Goal: Transaction & Acquisition: Subscribe to service/newsletter

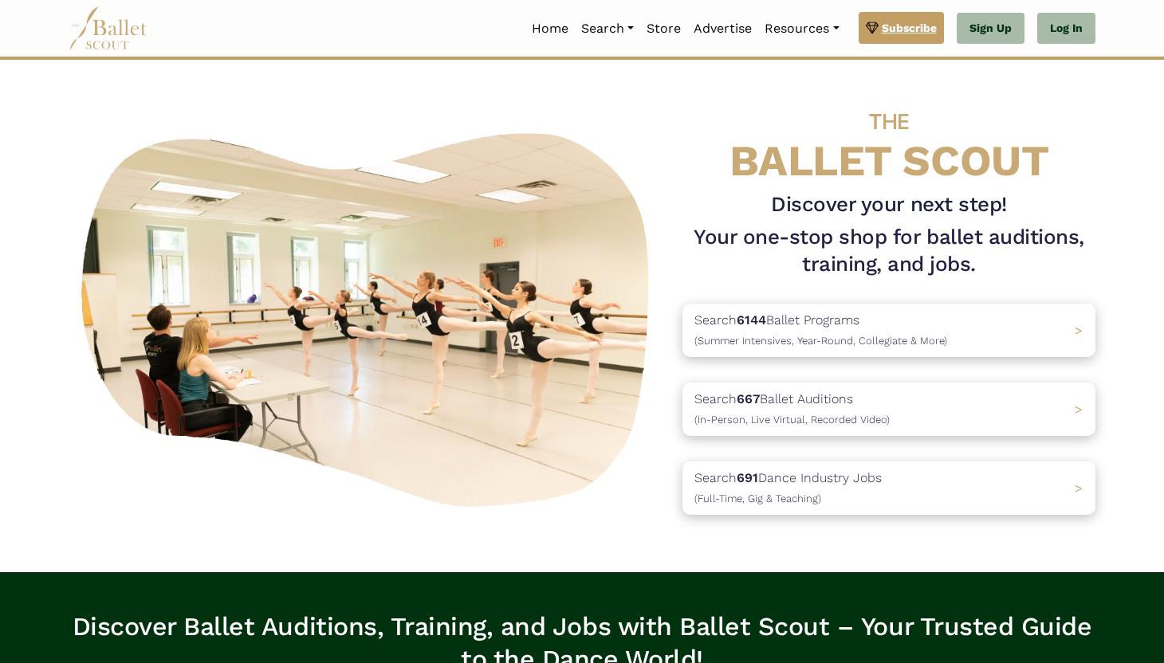
click at [903, 19] on span "Subscribe" at bounding box center [909, 28] width 55 height 18
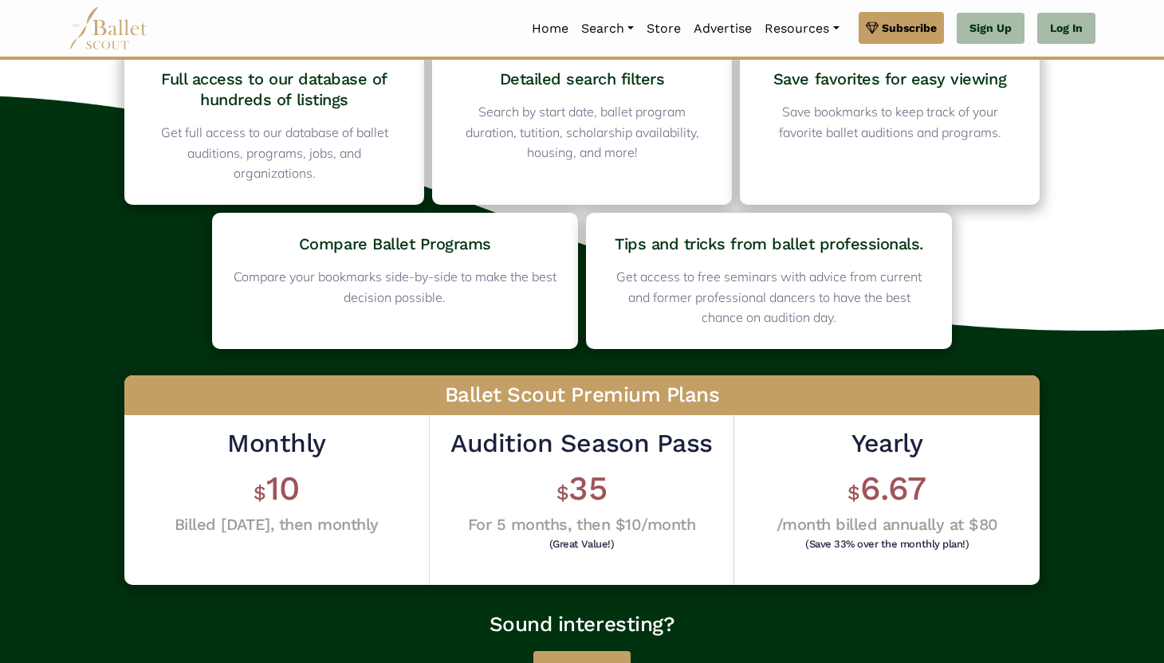
scroll to position [104, 0]
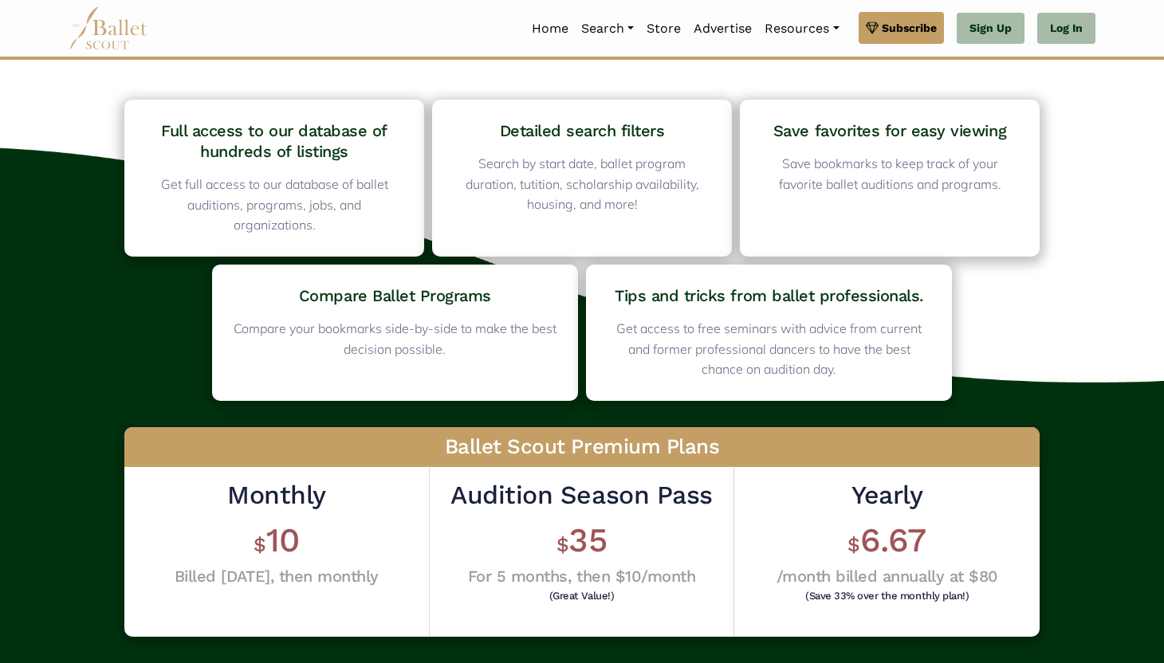
click at [718, 315] on div "Tips and tricks from ballet professionals. Get access to free seminars with adv…" at bounding box center [769, 333] width 350 height 120
click at [895, 533] on span "6.67" at bounding box center [893, 540] width 66 height 39
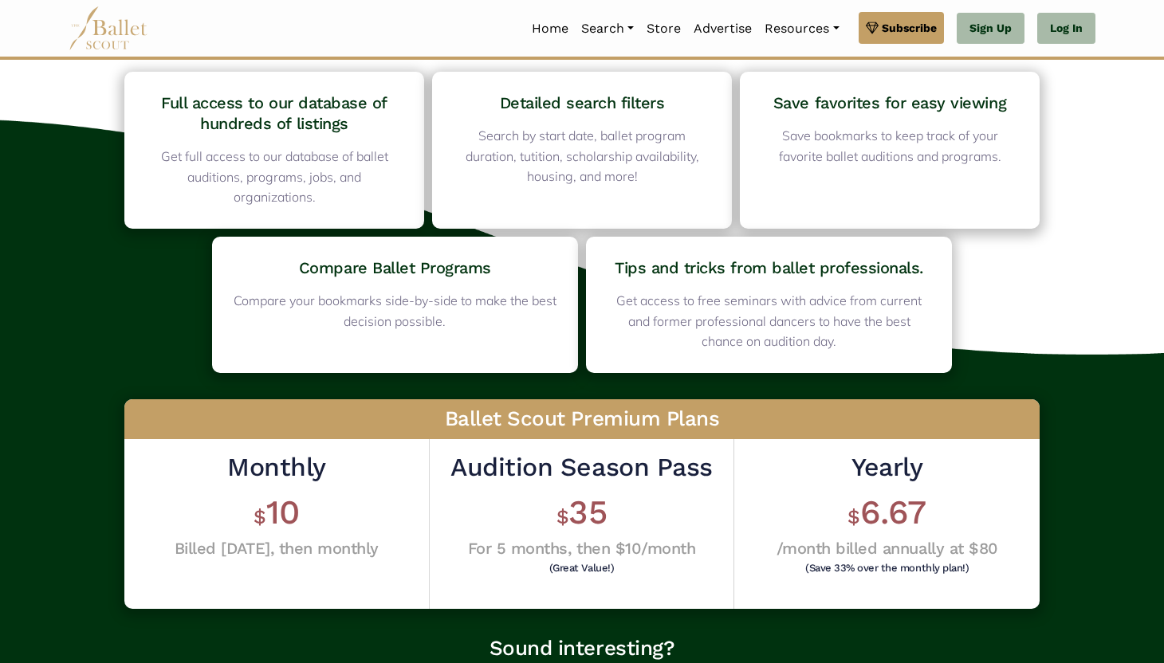
scroll to position [442, 0]
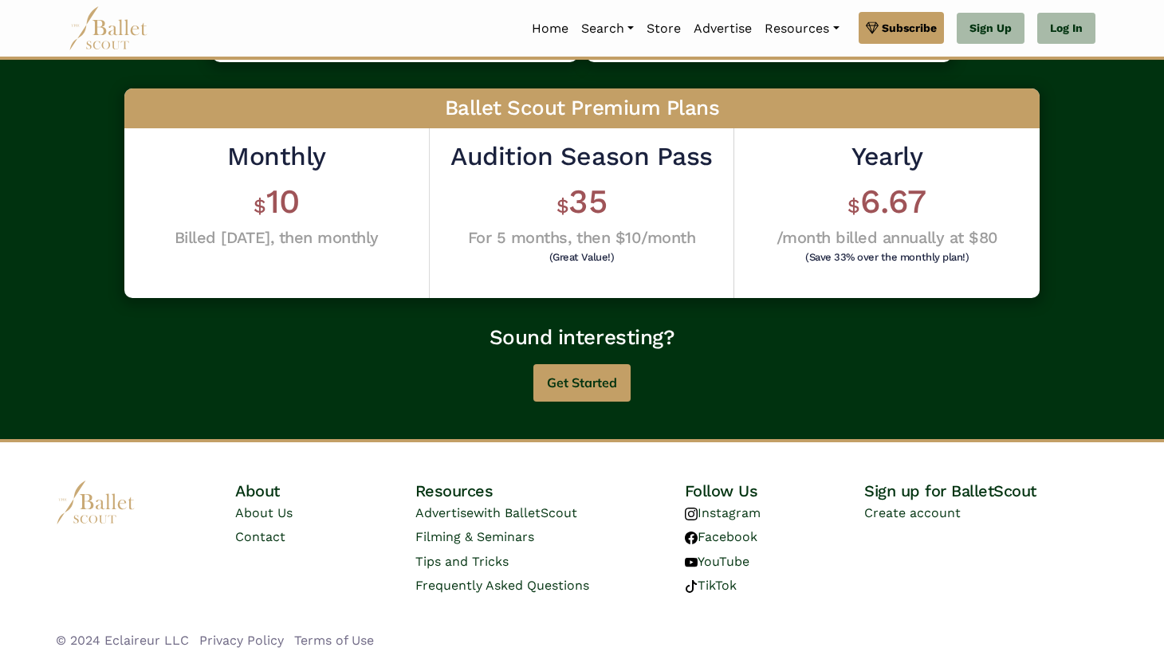
click at [634, 404] on div "Full access to our database of hundreds of listings Get full access to our data…" at bounding box center [582, 77] width 1164 height 724
click at [607, 395] on button "Get Started" at bounding box center [581, 382] width 97 height 37
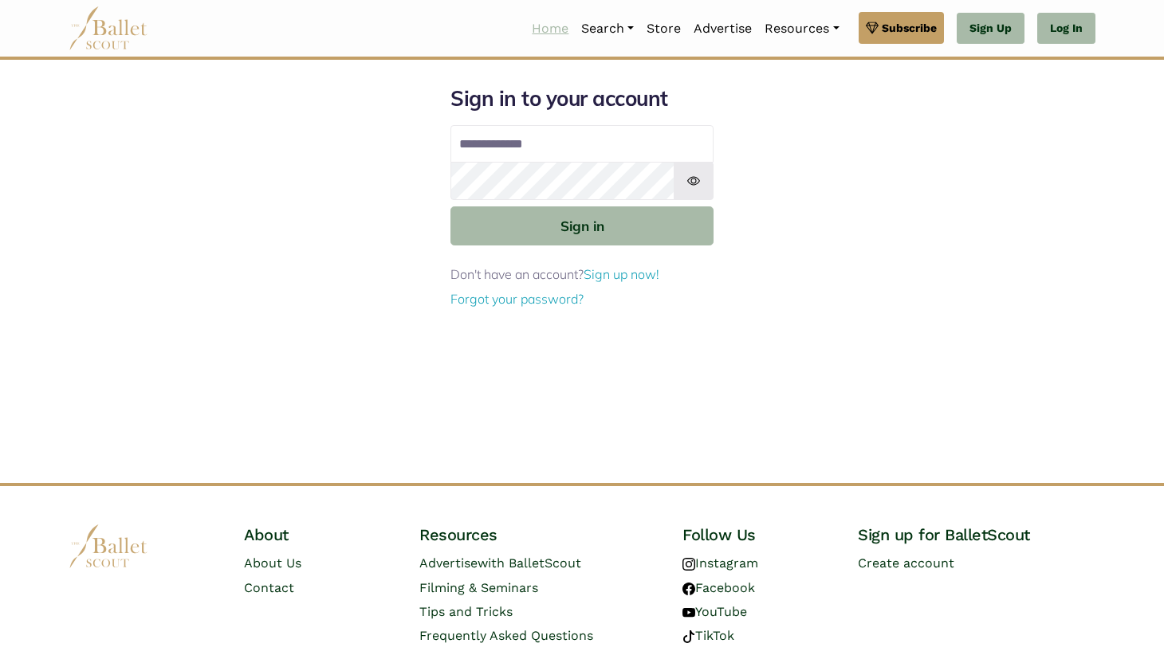
click at [548, 37] on link "Home" at bounding box center [549, 28] width 49 height 33
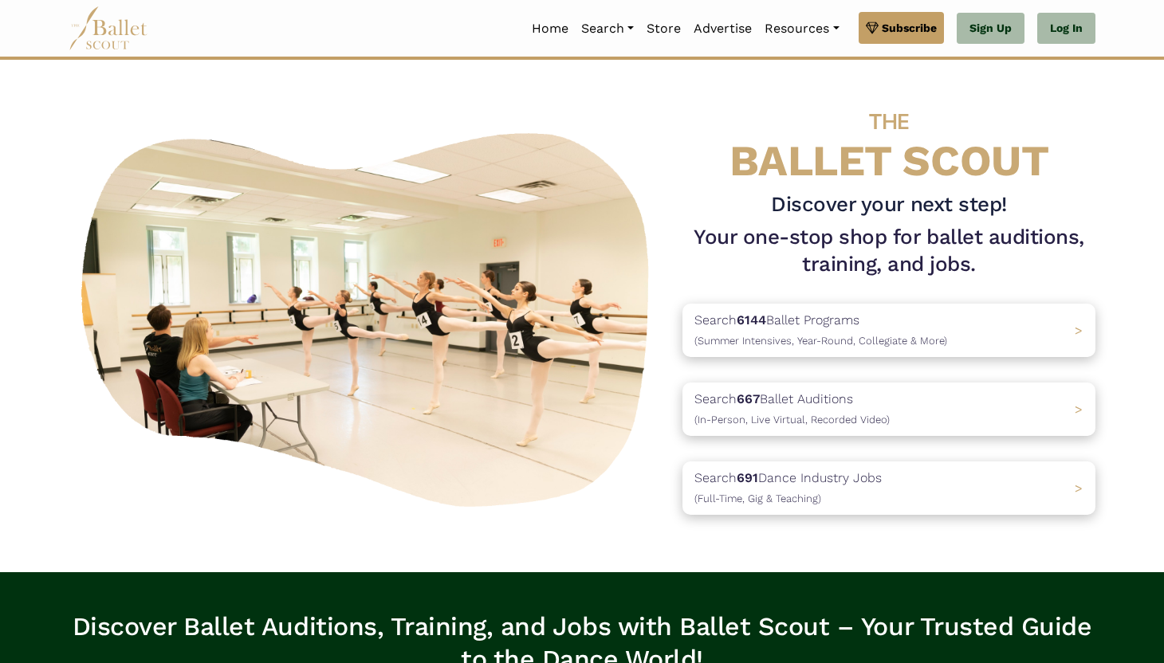
click at [673, 155] on div "THE BALLET SCOUT Discover your next step! Your one-stop shop for ballet auditio…" at bounding box center [889, 316] width 438 height 449
click at [891, 34] on span "Subscribe" at bounding box center [909, 28] width 55 height 18
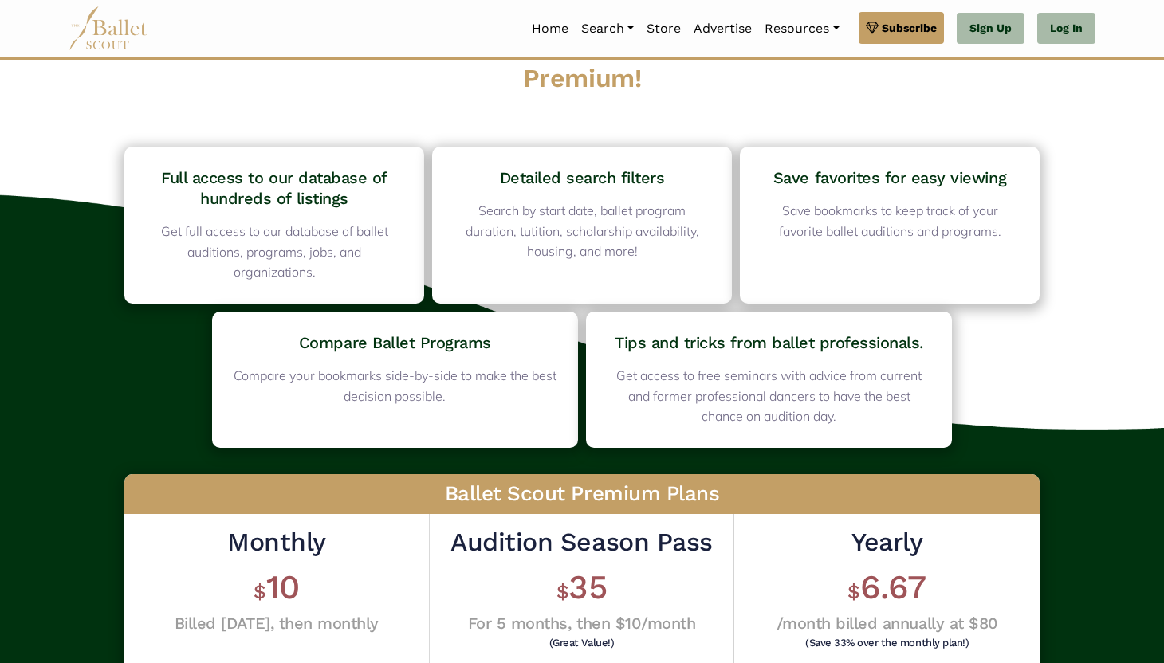
scroll to position [85, 0]
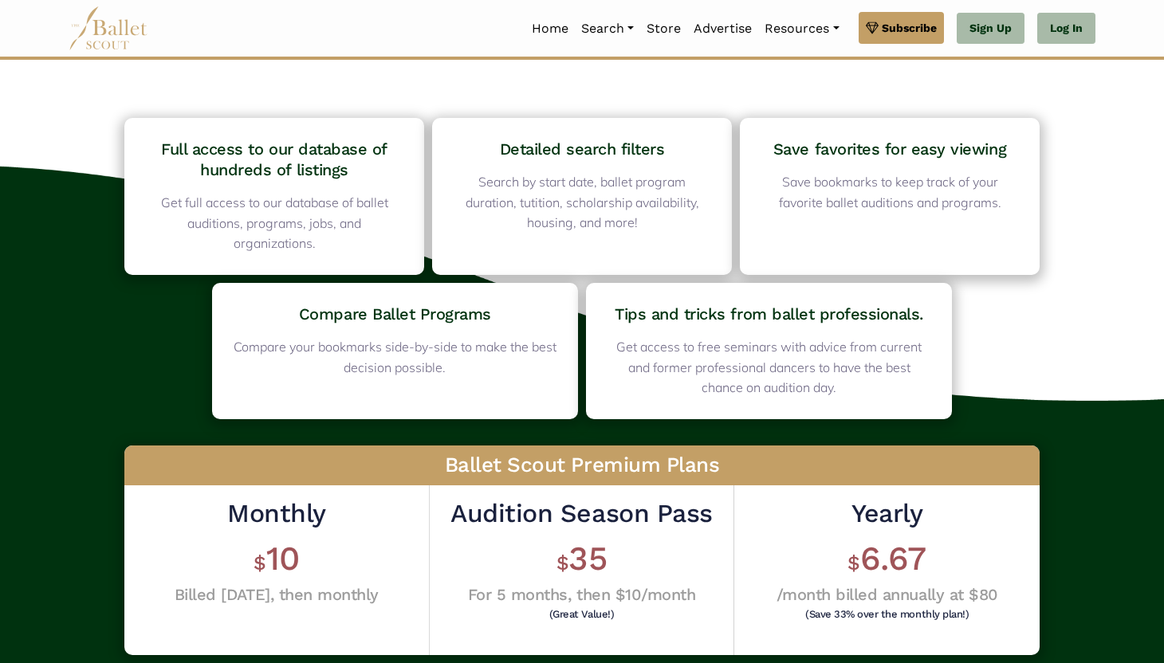
drag, startPoint x: 739, startPoint y: 318, endPoint x: 893, endPoint y: 345, distance: 156.2
click at [893, 345] on div "Tips and tricks from ballet professionals. Get access to free seminars with adv…" at bounding box center [769, 351] width 350 height 120
drag, startPoint x: 761, startPoint y: 360, endPoint x: 873, endPoint y: 423, distance: 127.8
click at [874, 424] on div "Full access to our database of hundreds of listings Get full access to our data…" at bounding box center [581, 434] width 931 height 649
click at [873, 423] on div "Ballet Scout Premium Plans Monthly $ 10 Billed today, then monthly Audition Sea…" at bounding box center [582, 550] width 957 height 263
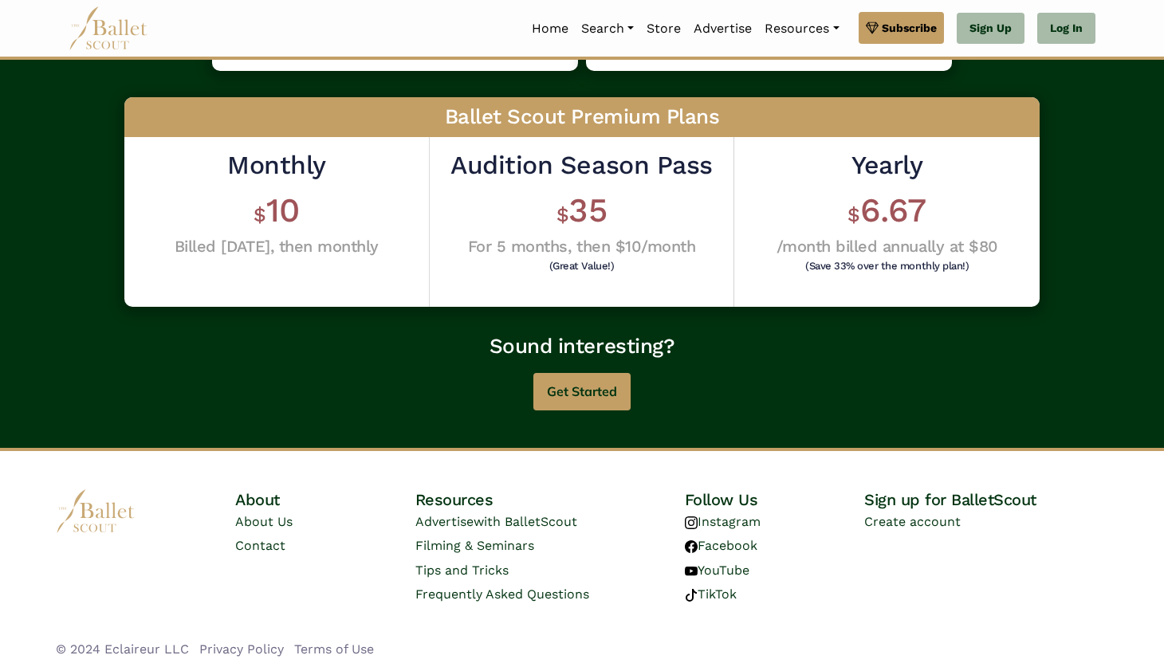
scroll to position [437, 0]
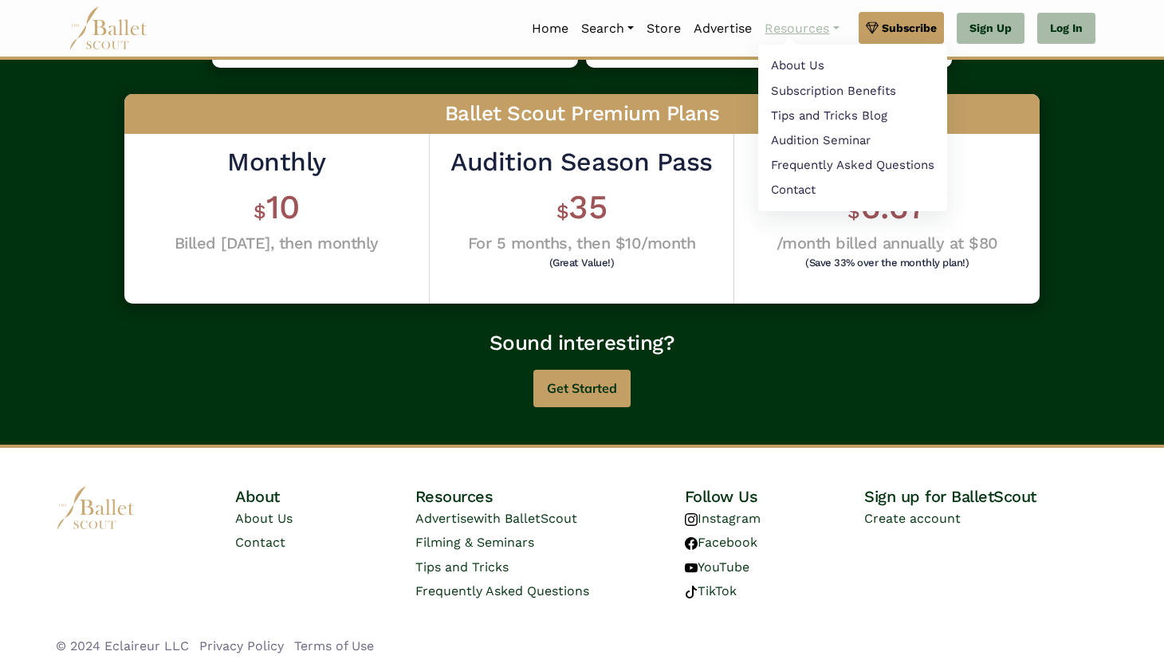
click at [802, 41] on link "Resources" at bounding box center [801, 28] width 87 height 33
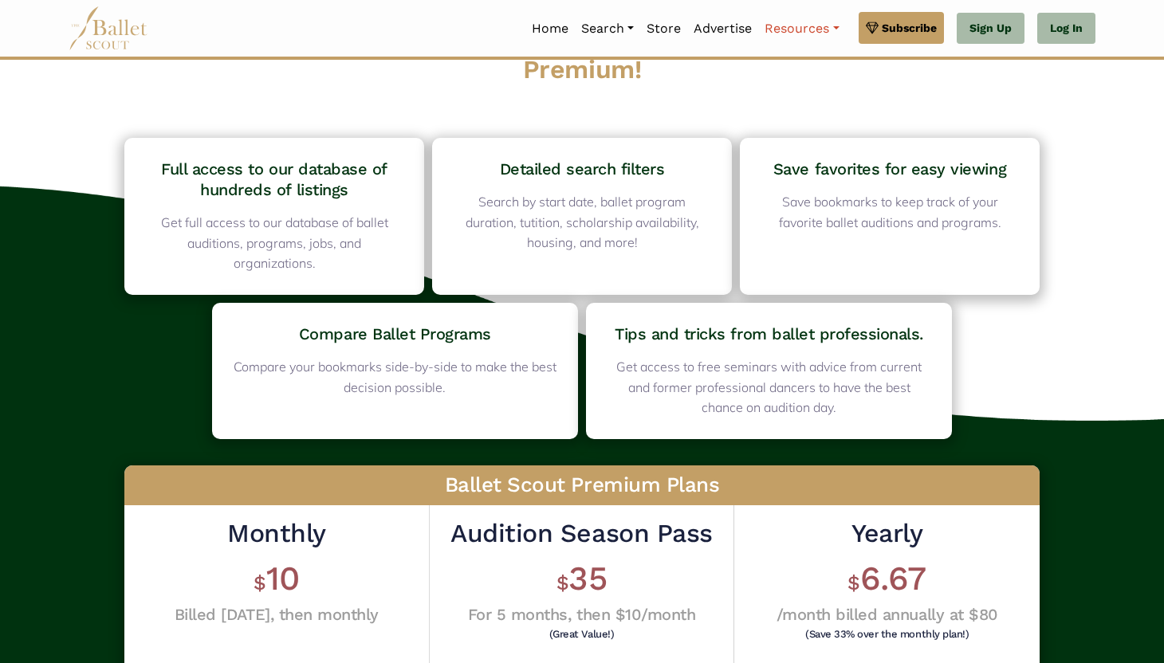
scroll to position [0, 0]
